Goal: Information Seeking & Learning: Learn about a topic

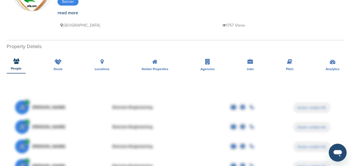
scroll to position [84, 0]
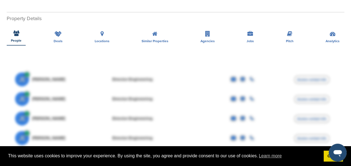
click at [19, 31] on icon at bounding box center [16, 33] width 6 height 6
click at [63, 42] on div "Deals" at bounding box center [57, 35] width 17 height 21
click at [61, 37] on div "Deals" at bounding box center [57, 35] width 17 height 21
click at [329, 159] on link "Got it!" at bounding box center [333, 156] width 19 height 11
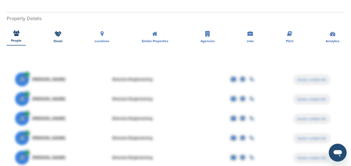
click at [64, 38] on div "Deals" at bounding box center [57, 35] width 17 height 21
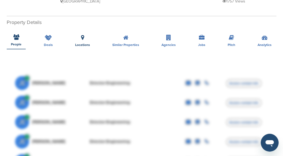
click at [89, 33] on div "Locations" at bounding box center [82, 39] width 23 height 21
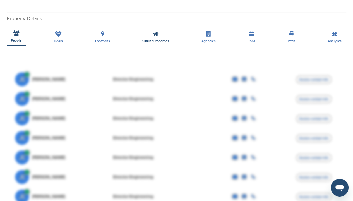
click at [153, 33] on icon at bounding box center [155, 34] width 5 height 6
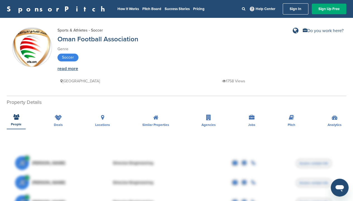
click at [74, 69] on link "read more" at bounding box center [68, 69] width 21 height 6
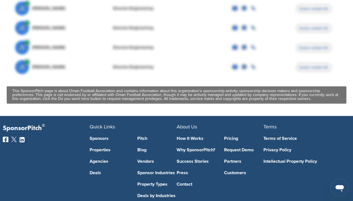
scroll to position [231, 0]
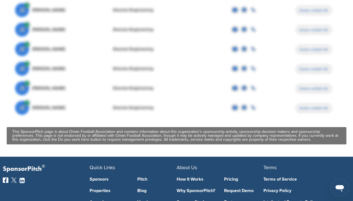
click at [146, 111] on div "JE John Egan Director Engineering Access contact info" at bounding box center [176, 108] width 323 height 20
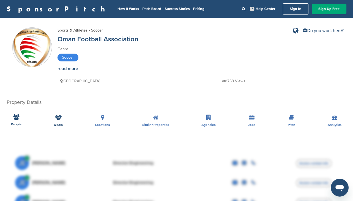
click at [59, 118] on icon at bounding box center [58, 118] width 7 height 6
click at [58, 118] on icon at bounding box center [58, 118] width 7 height 6
click at [58, 117] on icon at bounding box center [58, 118] width 7 height 6
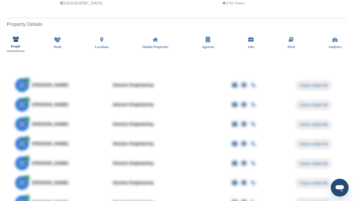
scroll to position [112, 0]
